Goal: Transaction & Acquisition: Subscribe to service/newsletter

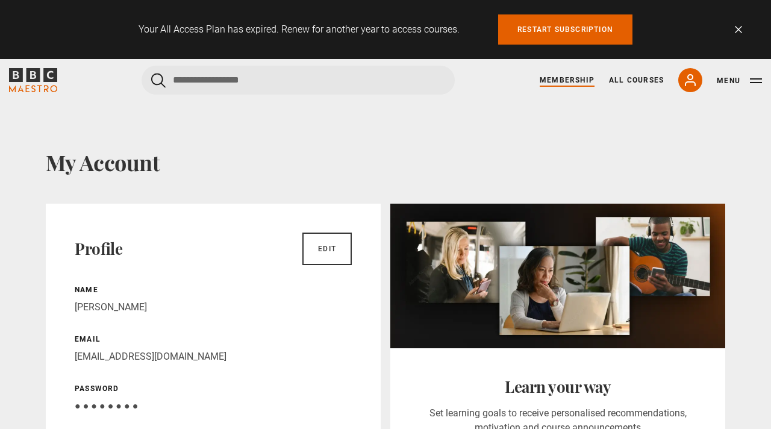
click at [577, 75] on link "Membership" at bounding box center [567, 80] width 55 height 11
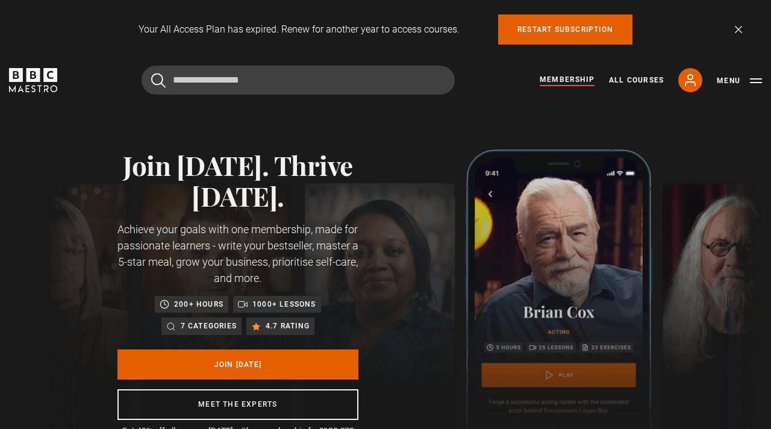
scroll to position [0, 156]
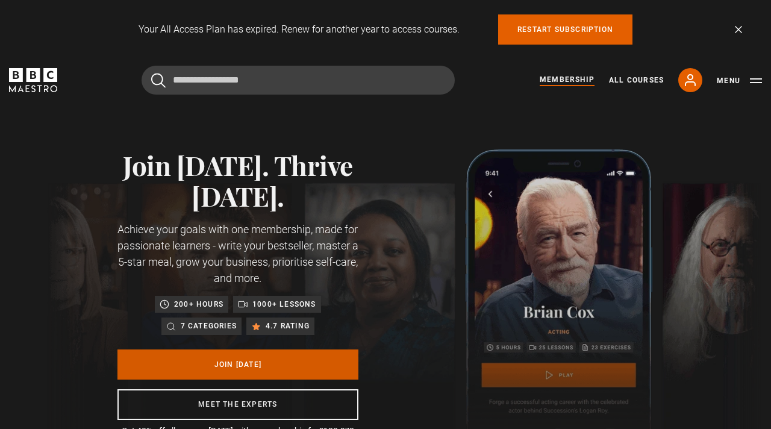
click at [258, 362] on link "Join Today" at bounding box center [237, 364] width 241 height 30
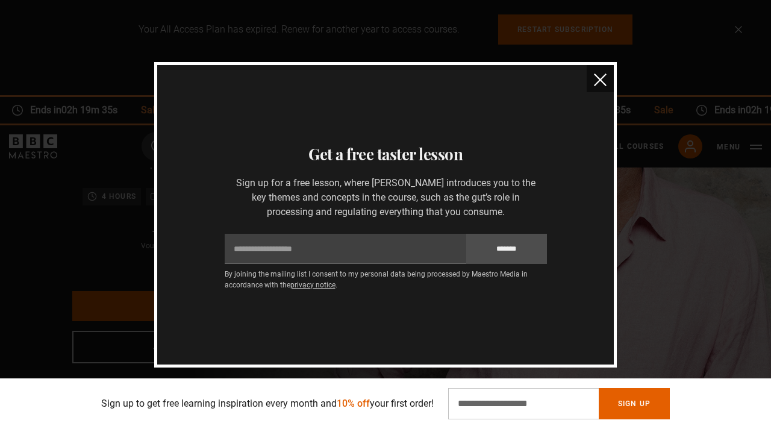
click at [602, 87] on button "close" at bounding box center [600, 78] width 27 height 27
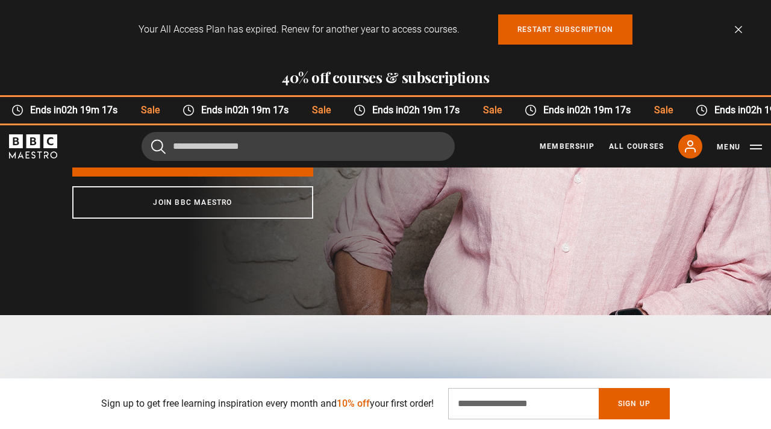
scroll to position [0, 312]
